Goal: Find specific page/section: Find specific page/section

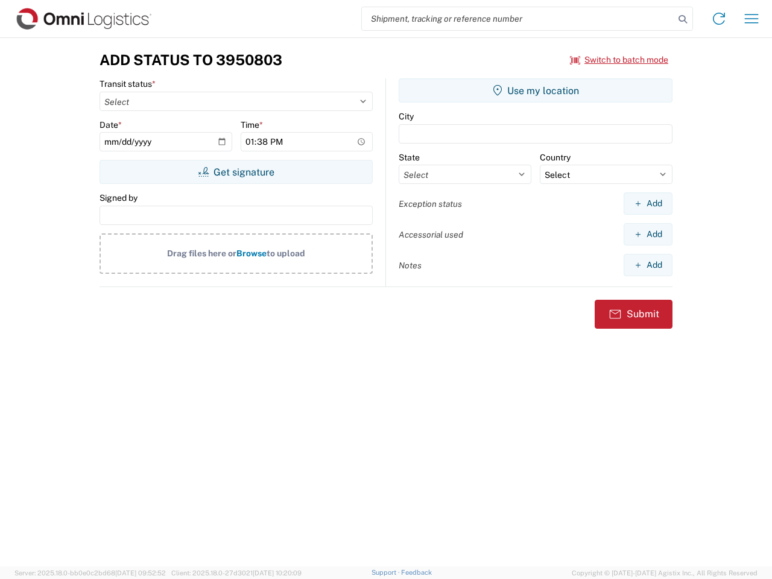
click at [518, 19] on input "search" at bounding box center [518, 18] width 313 height 23
click at [683, 19] on icon at bounding box center [683, 19] width 17 height 17
click at [719, 19] on icon at bounding box center [719, 18] width 19 height 19
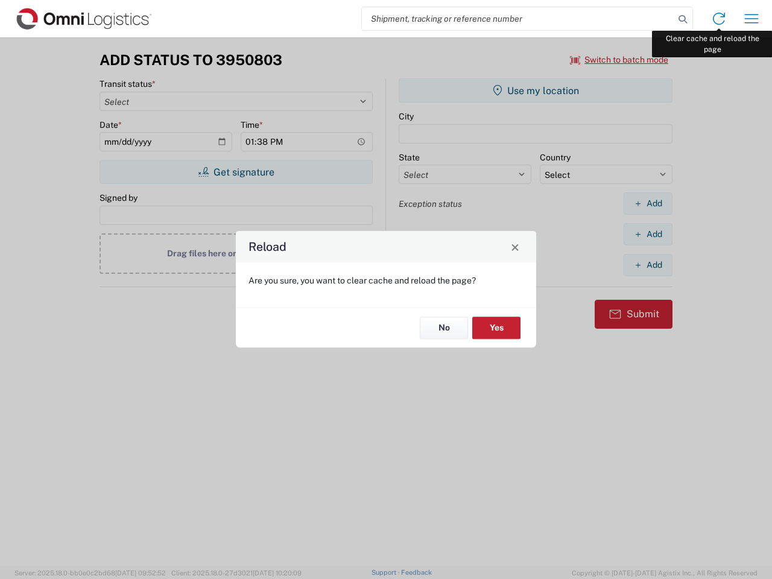
click at [752, 19] on div "Reload Are you sure, you want to clear cache and reload the page? No Yes" at bounding box center [386, 289] width 772 height 579
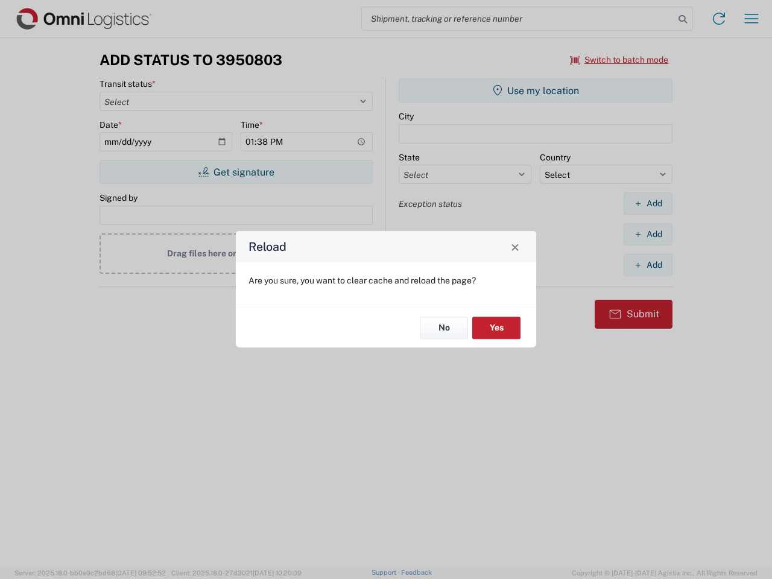
click at [620, 60] on div "Reload Are you sure, you want to clear cache and reload the page? No Yes" at bounding box center [386, 289] width 772 height 579
click at [236, 172] on div "Reload Are you sure, you want to clear cache and reload the page? No Yes" at bounding box center [386, 289] width 772 height 579
click at [536, 91] on div "Reload Are you sure, you want to clear cache and reload the page? No Yes" at bounding box center [386, 289] width 772 height 579
click at [648, 203] on div "Reload Are you sure, you want to clear cache and reload the page? No Yes" at bounding box center [386, 289] width 772 height 579
click at [648, 234] on div "Reload Are you sure, you want to clear cache and reload the page? No Yes" at bounding box center [386, 289] width 772 height 579
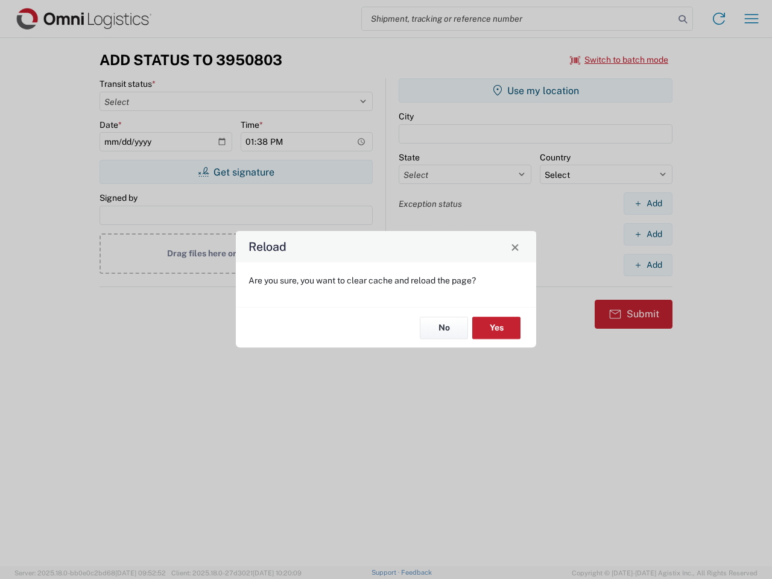
click at [648, 265] on div "Reload Are you sure, you want to clear cache and reload the page? No Yes" at bounding box center [386, 289] width 772 height 579
